Goal: Navigation & Orientation: Find specific page/section

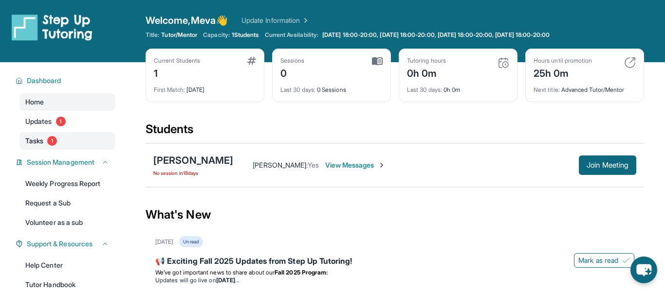
click at [65, 139] on link "Tasks 1" at bounding box center [66, 141] width 95 height 18
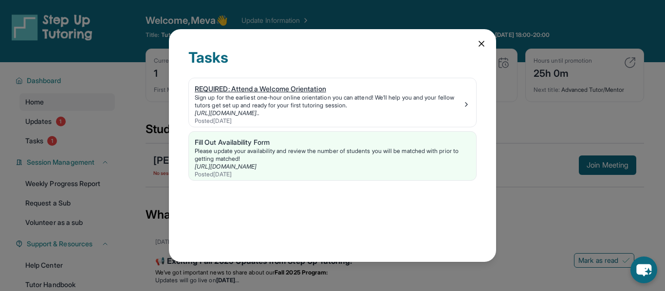
click at [431, 104] on div "Sign up for the earliest one-hour online orientation you can attend! We’ll help…" at bounding box center [329, 102] width 268 height 16
click at [482, 44] on icon at bounding box center [481, 44] width 10 height 10
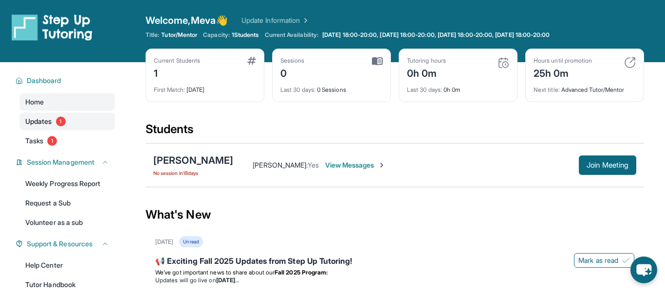
click at [73, 120] on link "Updates 1" at bounding box center [66, 122] width 95 height 18
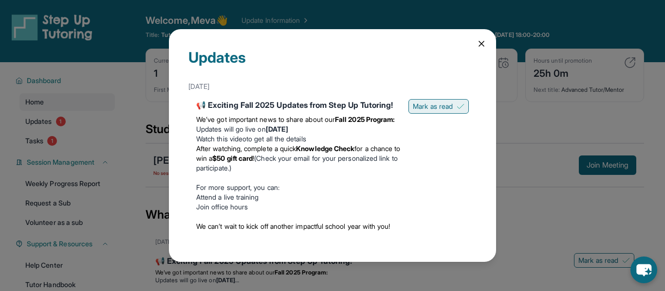
click at [437, 103] on span "Mark as read" at bounding box center [433, 107] width 40 height 10
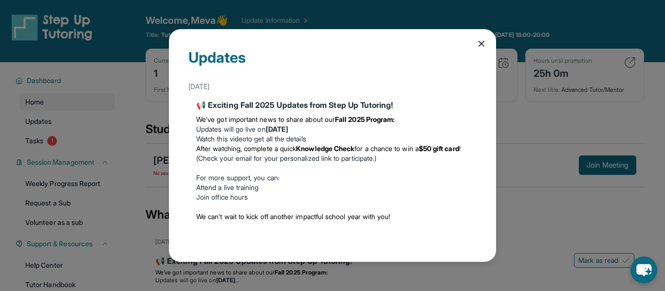
click at [477, 45] on icon at bounding box center [481, 44] width 10 height 10
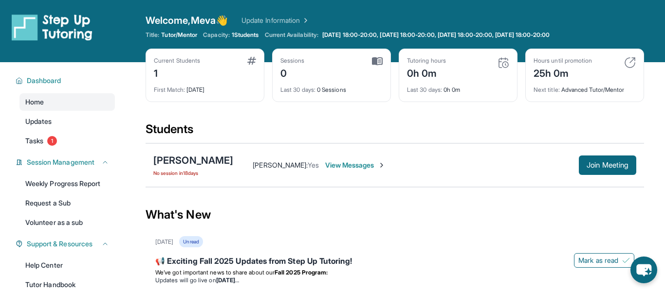
click at [210, 71] on div "Current Students 1" at bounding box center [205, 68] width 102 height 23
click at [296, 18] on link "Update Information" at bounding box center [275, 21] width 68 height 10
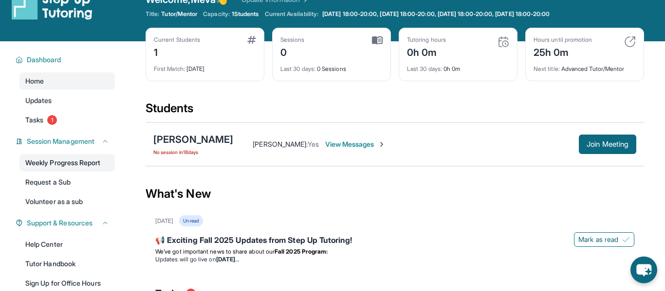
click at [82, 167] on link "Weekly Progress Report" at bounding box center [66, 163] width 95 height 18
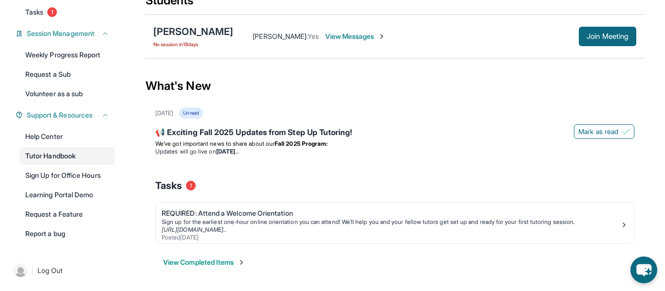
click at [64, 155] on link "Tutor Handbook" at bounding box center [66, 156] width 95 height 18
click at [604, 34] on span "Join Meeting" at bounding box center [607, 37] width 42 height 6
click at [81, 193] on link "Learning Portal Demo" at bounding box center [66, 195] width 95 height 18
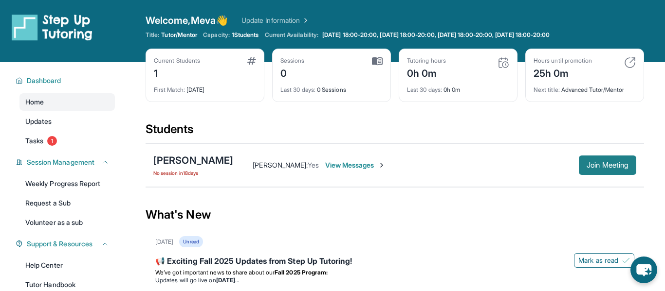
click at [602, 167] on span "Join Meeting" at bounding box center [607, 165] width 42 height 6
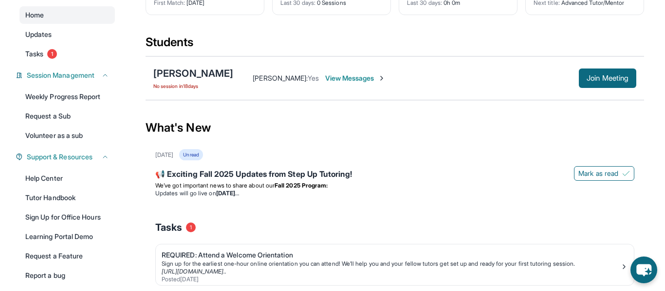
scroll to position [87, 0]
click at [68, 173] on link "Help Center" at bounding box center [66, 179] width 95 height 18
